Goal: Task Accomplishment & Management: Complete application form

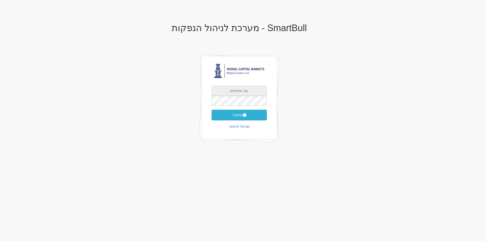
type input "[PERSON_NAME][EMAIL_ADDRESS][DOMAIN_NAME]"
click at [245, 111] on button "התחבר" at bounding box center [239, 115] width 55 height 11
type input "996633"
click at [243, 119] on button "התחבר" at bounding box center [239, 123] width 55 height 11
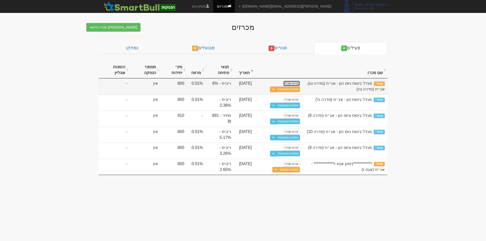
click at [297, 84] on link "פרטי מכרז" at bounding box center [291, 84] width 17 height 6
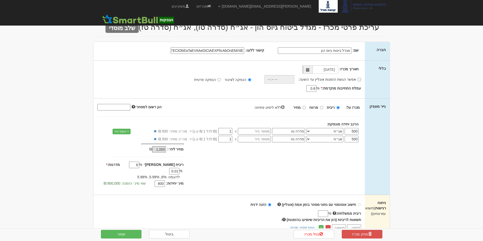
click at [283, 106] on input "ללא לימיט פתיחה" at bounding box center [282, 107] width 3 height 3
checkbox input "true"
click at [358, 79] on input "אפשר הגשת הזמנות אונליין עד השעה:" at bounding box center [358, 79] width 3 height 3
checkbox input "true"
click at [270, 81] on input "time" at bounding box center [278, 79] width 30 height 9
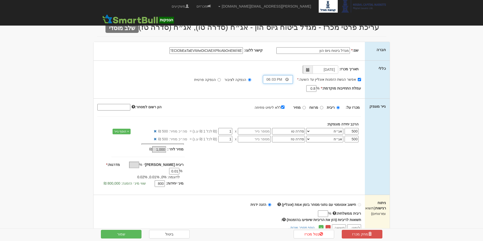
type input "18:30"
click at [220, 80] on input "הנפקה פרטית" at bounding box center [218, 79] width 3 height 3
radio input "true"
click at [248, 78] on input "הנפקה לציבור" at bounding box center [249, 79] width 3 height 3
radio input "true"
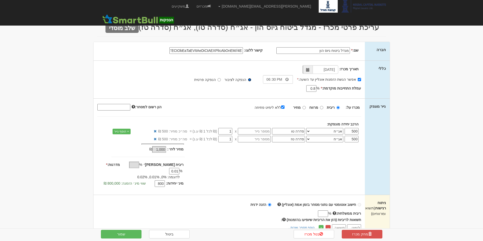
click at [310, 69] on span at bounding box center [307, 69] width 10 height 9
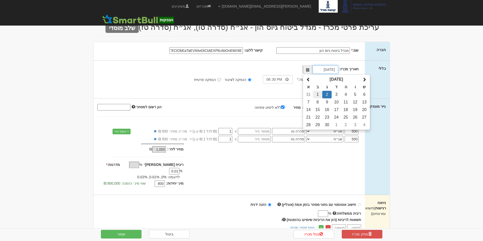
click at [319, 92] on td "1" at bounding box center [317, 95] width 9 height 8
type input "01/09/2025"
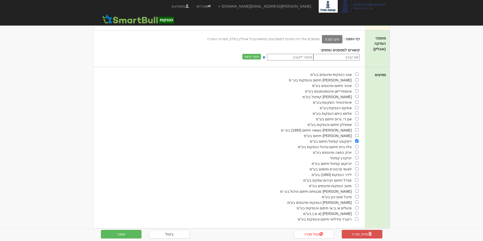
scroll to position [184, 0]
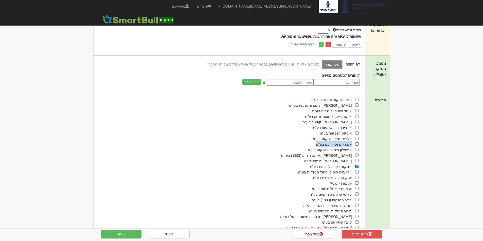
drag, startPoint x: 351, startPoint y: 139, endPoint x: 318, endPoint y: 139, distance: 32.4
click at [318, 143] on span "אם.די. גרופ חיתום בע"מ" at bounding box center [334, 145] width 36 height 4
copy span "אם.די. גרופ חיתום בע"מ"
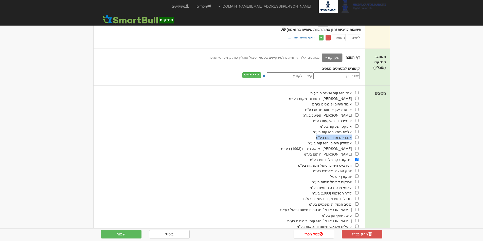
scroll to position [209, 0]
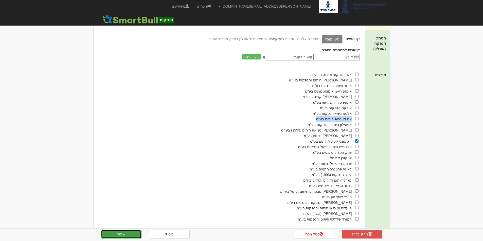
click at [138, 236] on button "שמור" at bounding box center [121, 234] width 41 height 9
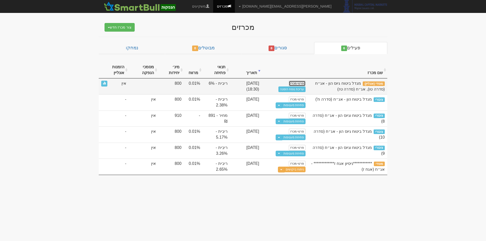
click at [300, 84] on link "פרטי מכרז" at bounding box center [297, 84] width 17 height 6
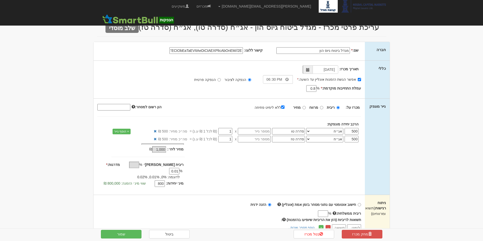
click at [218, 51] on input "קישור ללוגו:" at bounding box center [205, 50] width 73 height 7
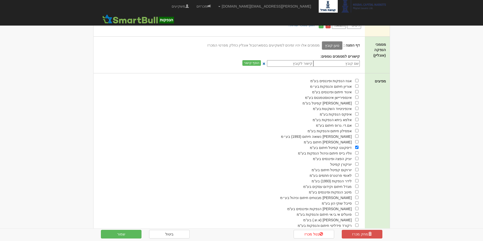
scroll to position [209, 0]
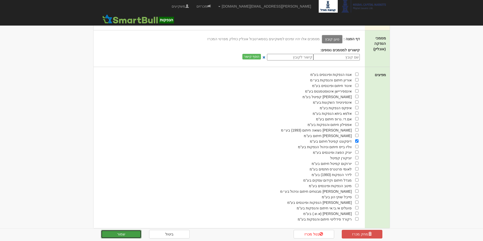
click at [128, 233] on button "שמור" at bounding box center [121, 234] width 41 height 9
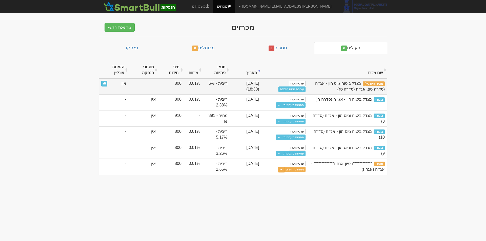
click at [222, 87] on td "ריבית - 6%" at bounding box center [216, 87] width 27 height 16
drag, startPoint x: 219, startPoint y: 83, endPoint x: 205, endPoint y: 83, distance: 14.2
click at [205, 83] on td "ריבית - 6%" at bounding box center [216, 87] width 27 height 16
click at [296, 89] on link "עריכת נוסח הזמנה" at bounding box center [292, 90] width 27 height 6
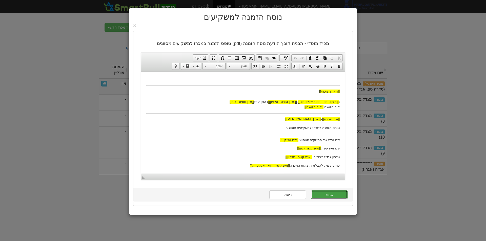
click at [320, 197] on button "שמור" at bounding box center [329, 195] width 36 height 9
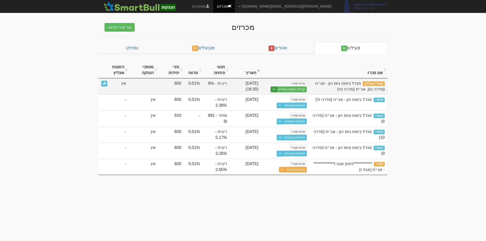
click at [276, 90] on button "Toggle Dropdown" at bounding box center [274, 90] width 7 height 6
click at [298, 97] on link "הצג טופס הזמנה לדוגמה" at bounding box center [283, 98] width 48 height 7
click at [277, 90] on button "Toggle Dropdown" at bounding box center [274, 90] width 7 height 6
click at [298, 84] on link "פרטי מכרז" at bounding box center [298, 84] width 17 height 6
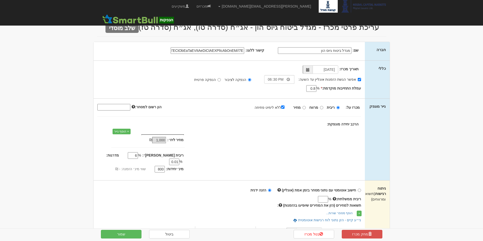
type input "[DATE]"
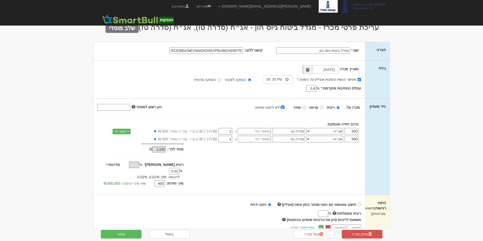
click at [169, 168] on input "0.01" at bounding box center [174, 171] width 10 height 7
click at [320, 211] on input "ריבית ממשלתית:" at bounding box center [323, 214] width 10 height 7
click at [322, 211] on input "ריבית ממשלתית:" at bounding box center [323, 214] width 10 height 7
type input "4.09"
click at [419, 184] on body "amitg@msh.co.il הגדרות חשבונות הנפקה תבניות הודעות קיבול" at bounding box center [241, 228] width 483 height 456
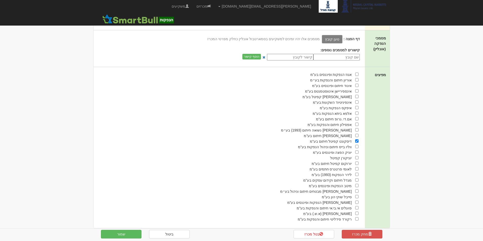
scroll to position [6, 0]
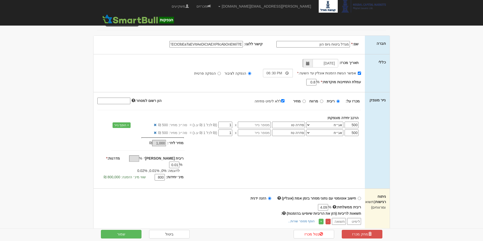
click at [308, 63] on span at bounding box center [308, 64] width 4 height 4
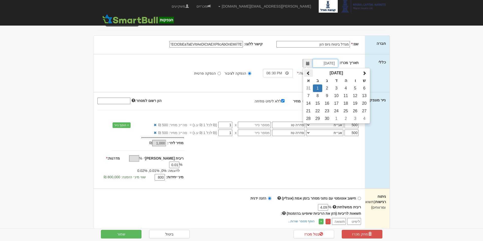
click at [308, 72] on span at bounding box center [308, 73] width 4 height 4
click at [308, 125] on td "31" at bounding box center [308, 127] width 9 height 8
type input "31/08/2025"
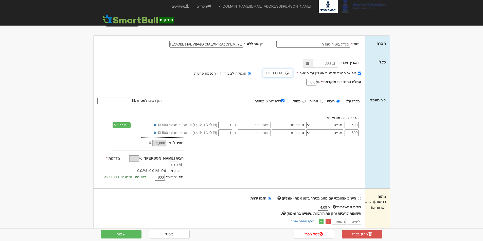
click at [276, 72] on input "18:30" at bounding box center [278, 73] width 30 height 9
type input "18:00"
click at [295, 85] on div "% 0.8" at bounding box center [288, 83] width 66 height 6
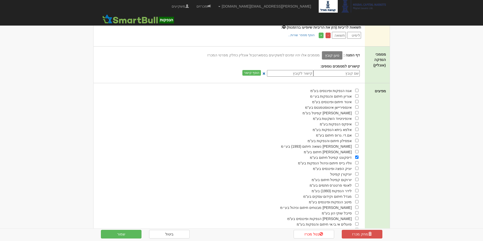
scroll to position [209, 0]
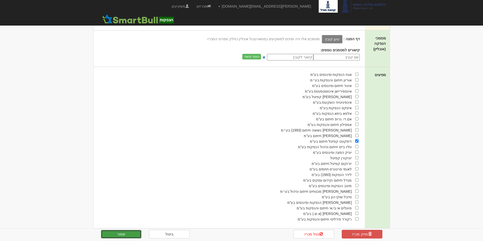
click at [131, 237] on button "שמור" at bounding box center [121, 234] width 41 height 9
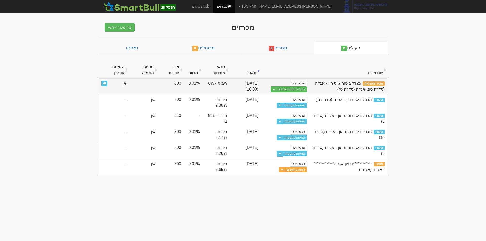
drag, startPoint x: 210, startPoint y: 82, endPoint x: 215, endPoint y: 81, distance: 4.7
click at [215, 81] on td "ריבית - 6%" at bounding box center [216, 87] width 27 height 16
click at [104, 84] on span at bounding box center [104, 83] width 3 height 3
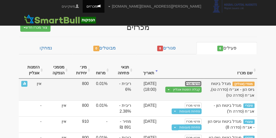
click at [192, 84] on link "פרטי מכרז" at bounding box center [193, 84] width 17 height 6
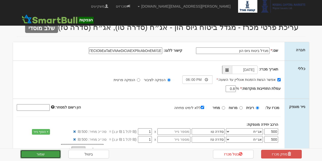
click at [41, 138] on button "שמור" at bounding box center [40, 154] width 41 height 9
click at [55, 138] on button "שמור" at bounding box center [40, 154] width 41 height 9
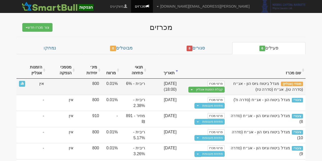
drag, startPoint x: 132, startPoint y: 83, endPoint x: 127, endPoint y: 85, distance: 5.5
click at [127, 85] on td "ריבית - 6%" at bounding box center [133, 87] width 27 height 16
click at [126, 84] on td "ריבית - 6%" at bounding box center [133, 87] width 27 height 16
drag, startPoint x: 127, startPoint y: 84, endPoint x: 132, endPoint y: 84, distance: 5.3
click at [132, 84] on td "ריבית - 6%" at bounding box center [133, 87] width 27 height 16
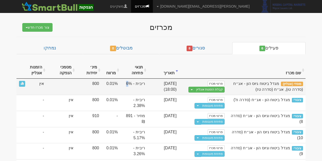
drag, startPoint x: 143, startPoint y: 84, endPoint x: 131, endPoint y: 85, distance: 12.4
click at [131, 85] on td "ריבית - 6%" at bounding box center [133, 87] width 27 height 16
click at [213, 84] on link "פרטי מכרז" at bounding box center [215, 84] width 17 height 6
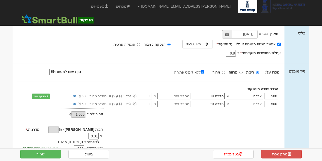
scroll to position [67, 0]
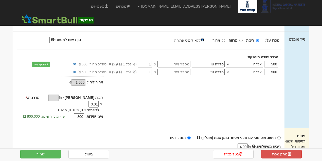
click at [204, 39] on input "ללא לימיט פתיחה" at bounding box center [202, 39] width 3 height 3
checkbox input "true"
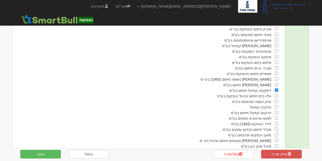
scroll to position [291, 0]
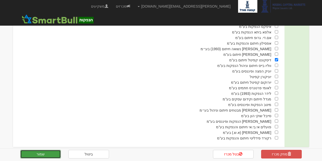
click at [51, 157] on button "שמור" at bounding box center [40, 154] width 41 height 9
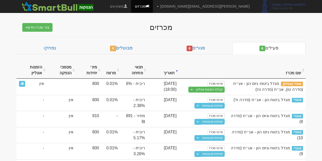
drag, startPoint x: 170, startPoint y: 27, endPoint x: 142, endPoint y: 28, distance: 27.9
click at [142, 28] on div "מכרזים" at bounding box center [161, 27] width 198 height 8
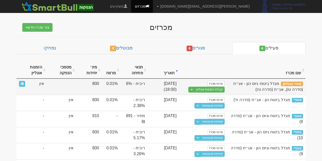
scroll to position [12, 0]
